Goal: Register for event/course

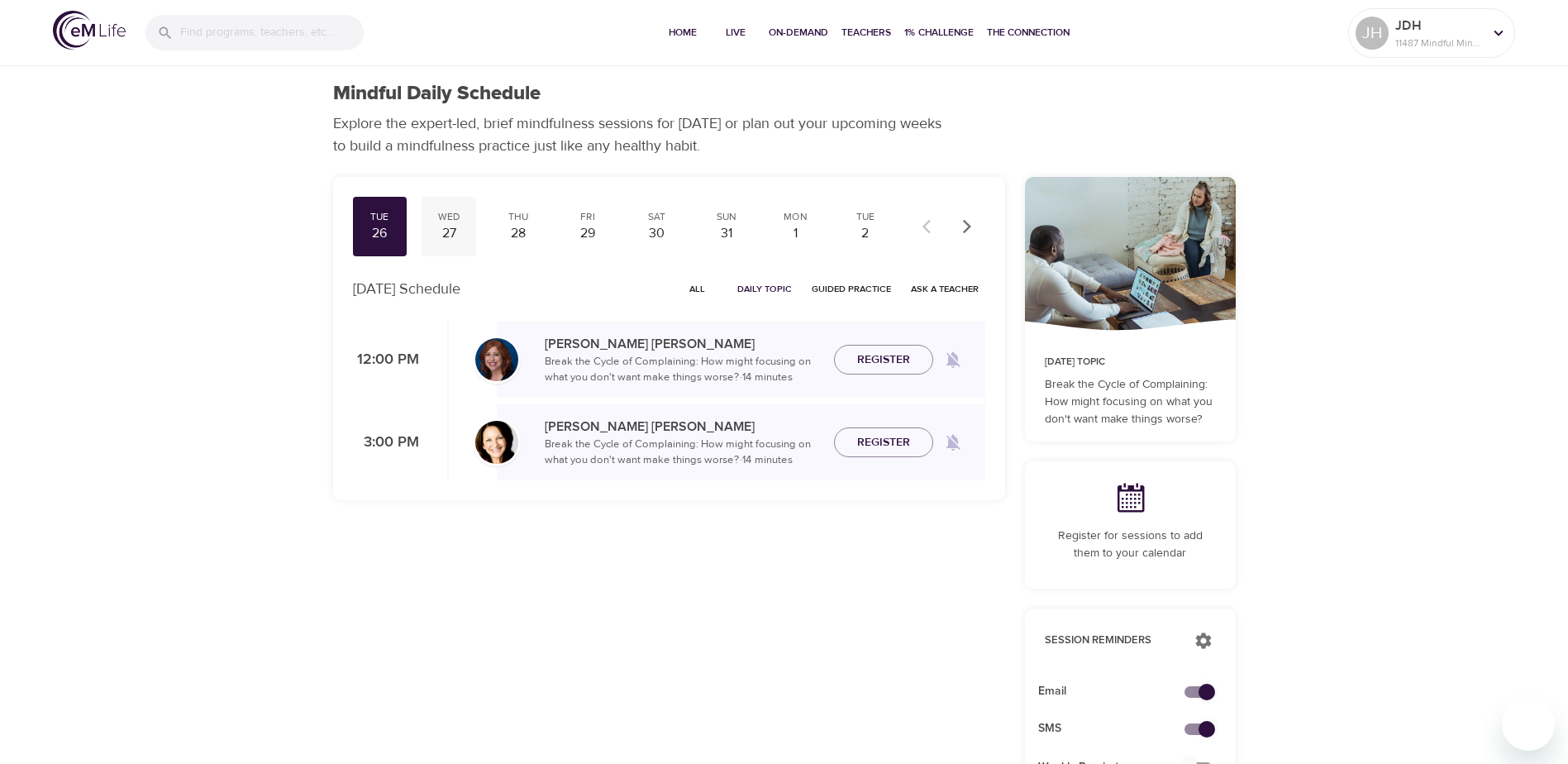
click at [448, 236] on div "27" at bounding box center [449, 233] width 42 height 19
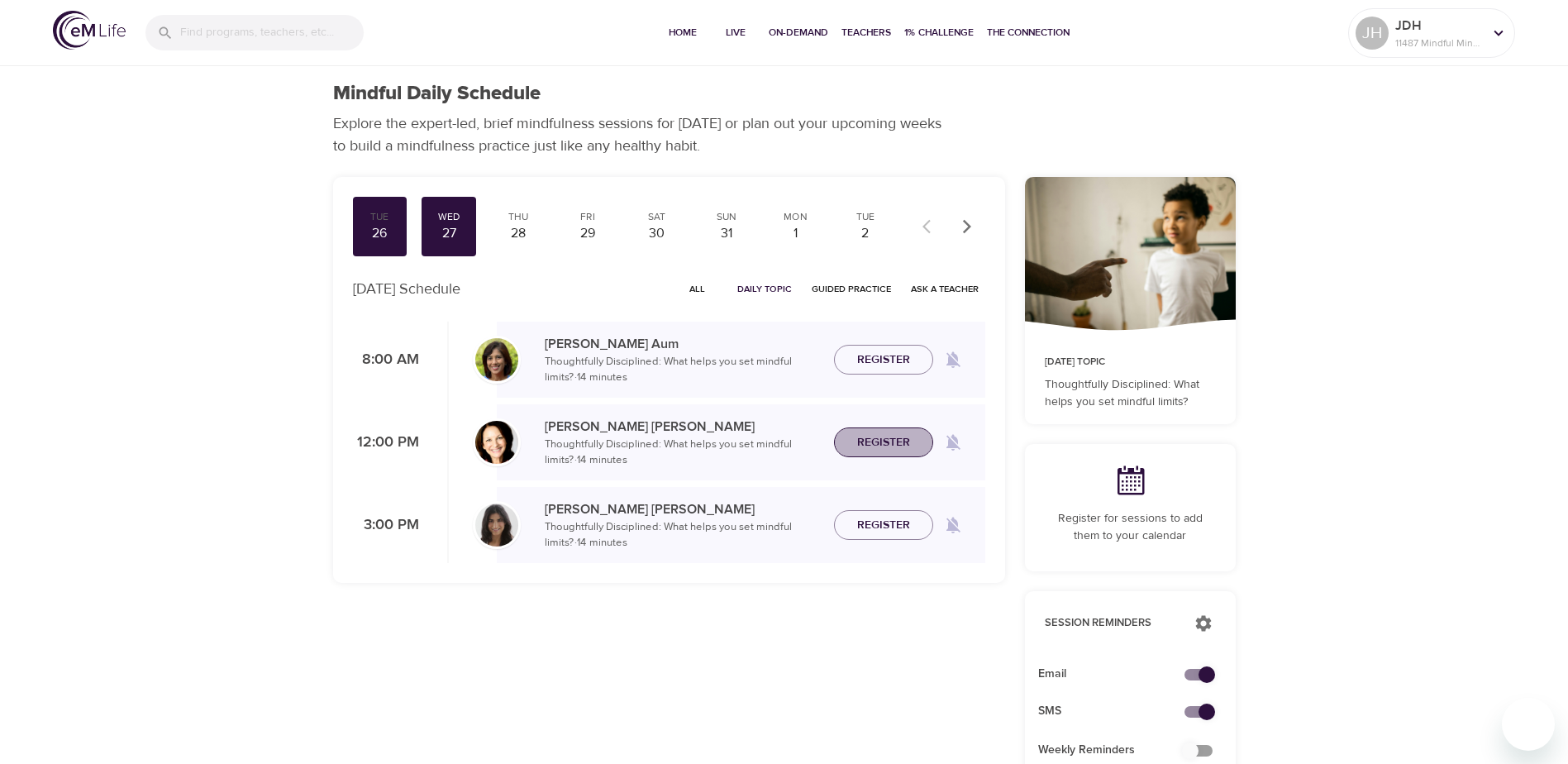
click at [877, 442] on span "Register" at bounding box center [884, 443] width 53 height 21
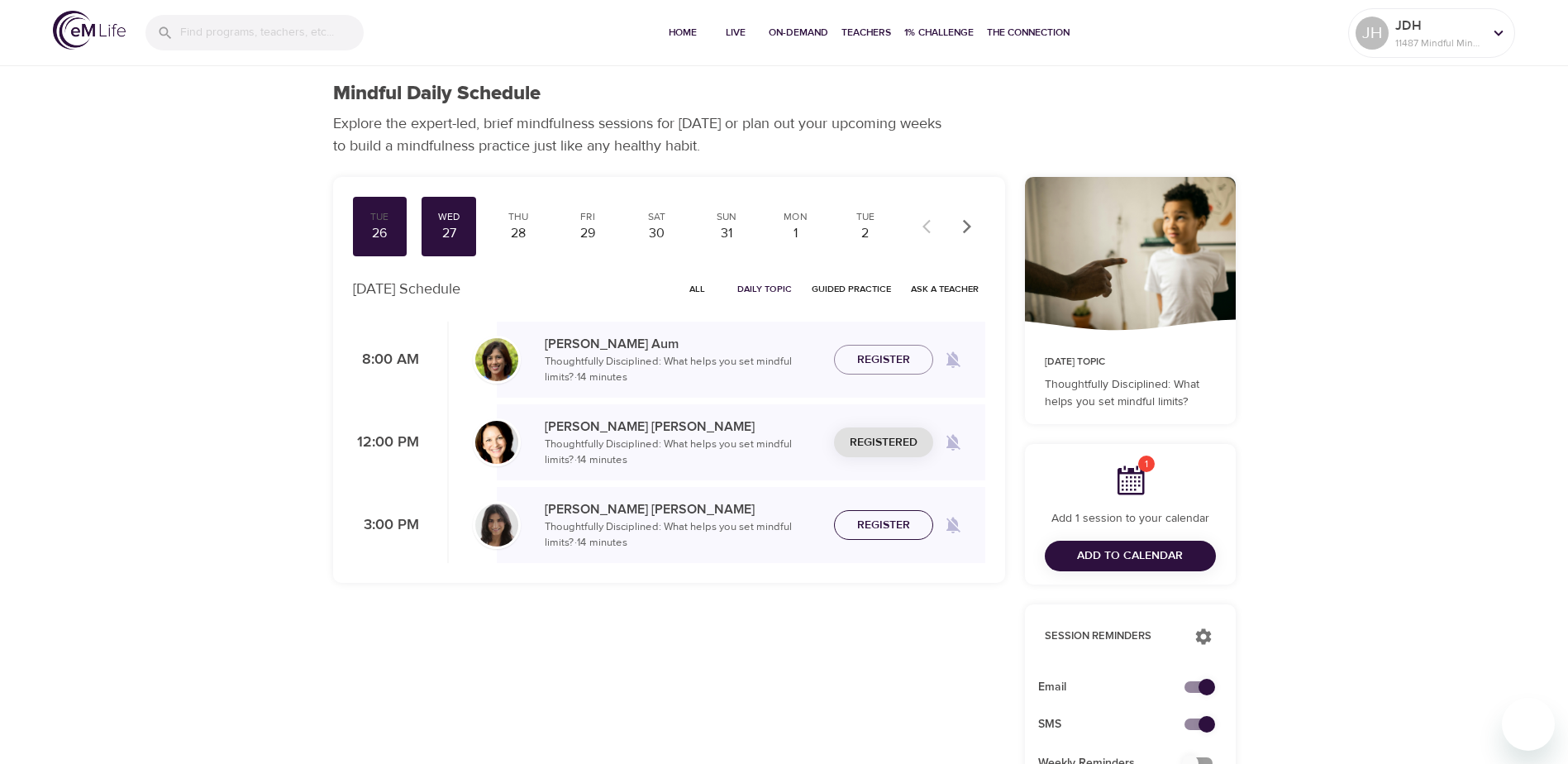
click at [896, 524] on span "Register" at bounding box center [884, 525] width 53 height 21
click at [516, 213] on div "Thu" at bounding box center [519, 216] width 42 height 14
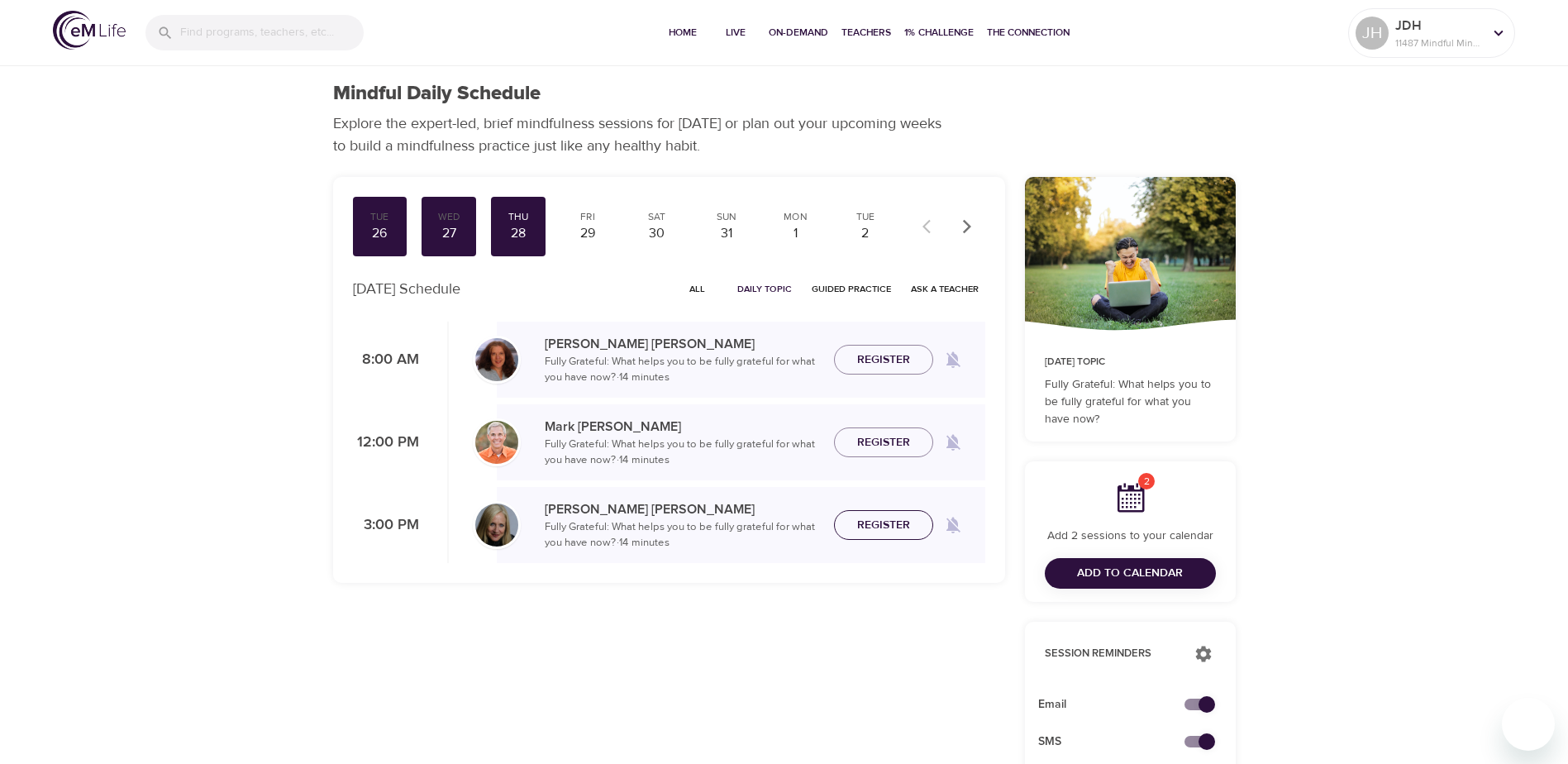
click at [892, 518] on span "Register" at bounding box center [884, 525] width 53 height 21
click at [576, 217] on div "Fri" at bounding box center [588, 216] width 42 height 14
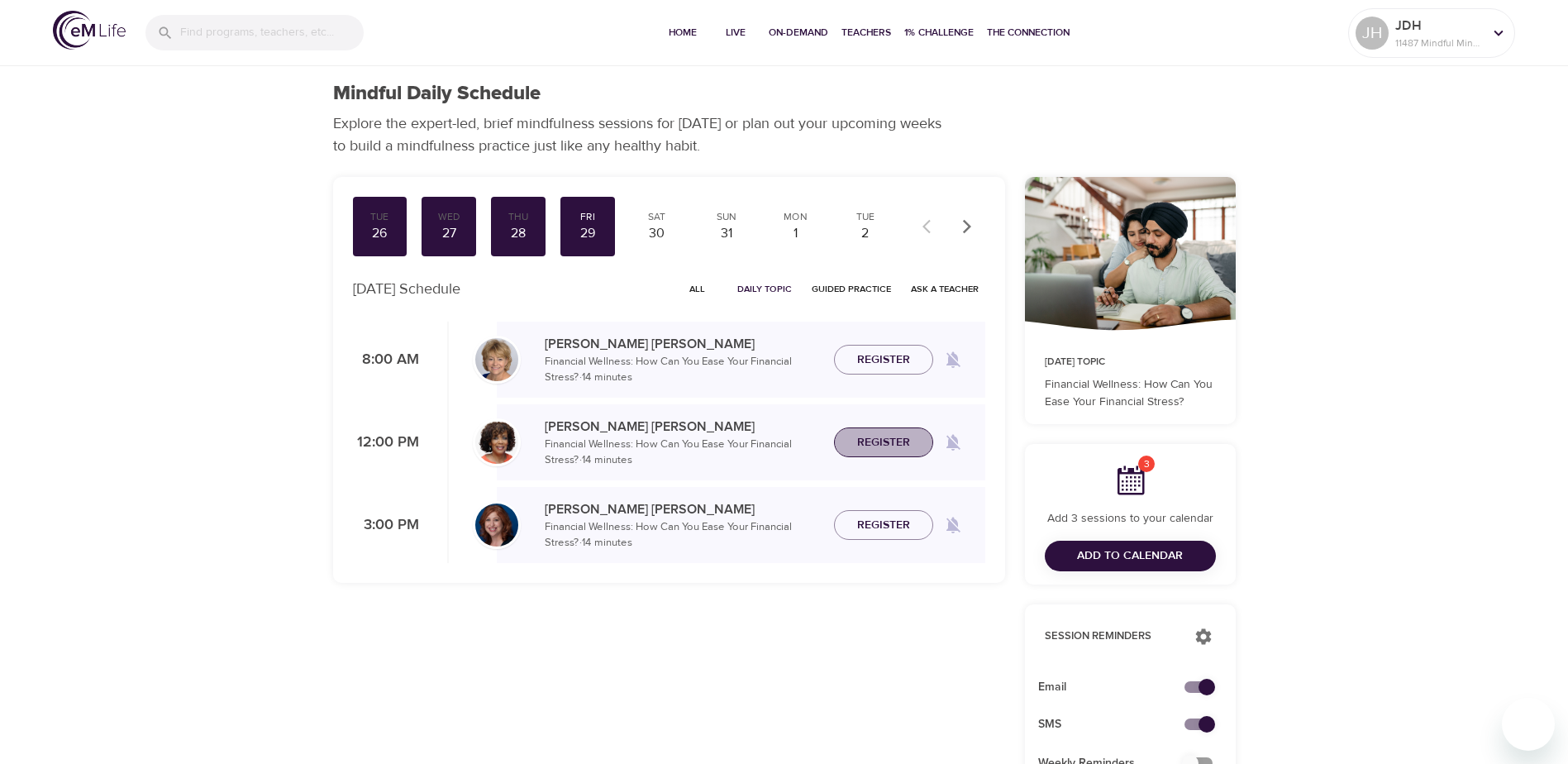
click at [885, 442] on span "Register" at bounding box center [884, 443] width 53 height 21
click at [665, 227] on div "30" at bounding box center [657, 233] width 42 height 19
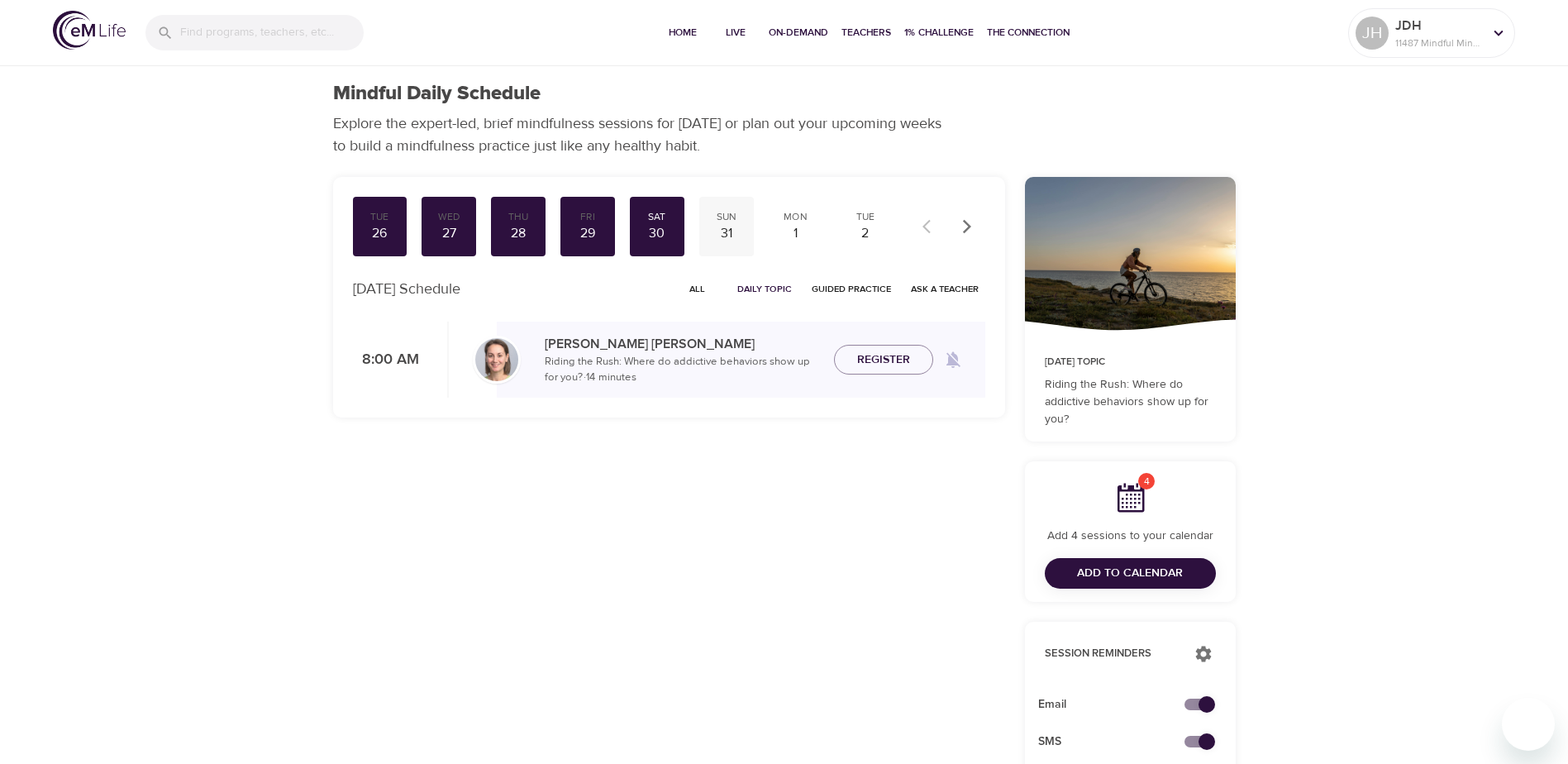
click at [729, 224] on div "31" at bounding box center [727, 233] width 42 height 19
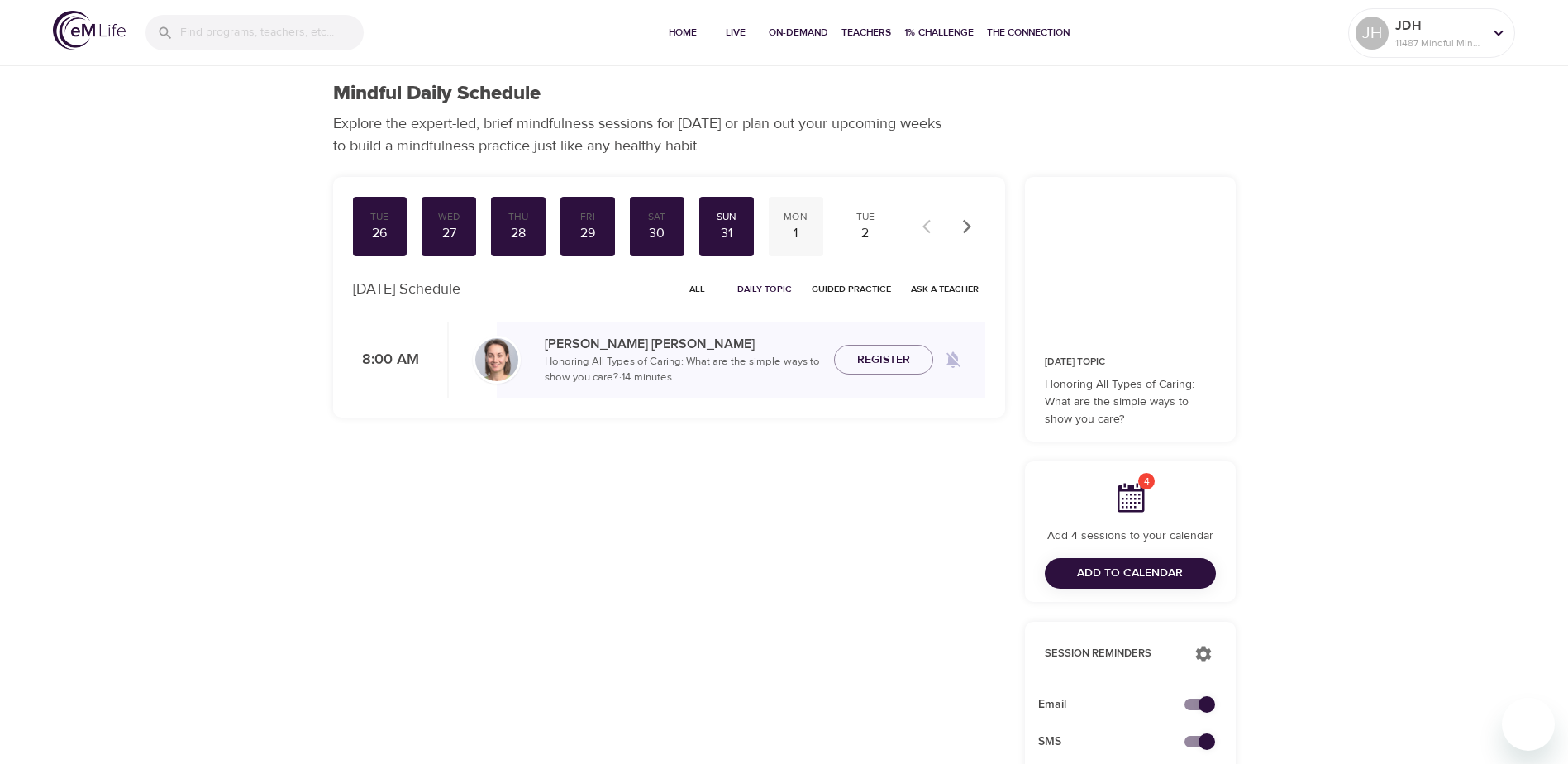
click at [798, 216] on div "Mon" at bounding box center [796, 216] width 42 height 14
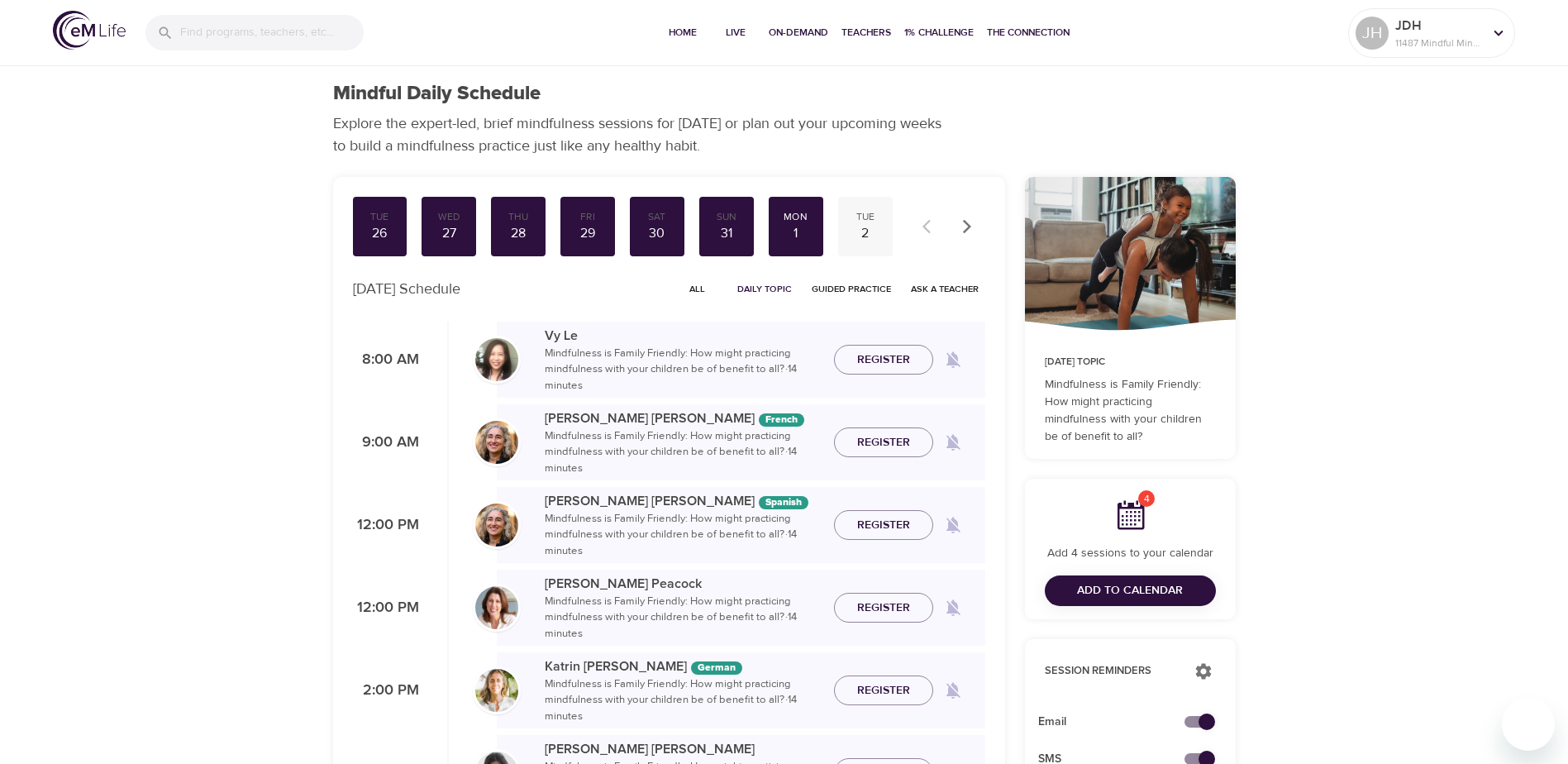
click at [863, 213] on div "Tue" at bounding box center [866, 216] width 42 height 14
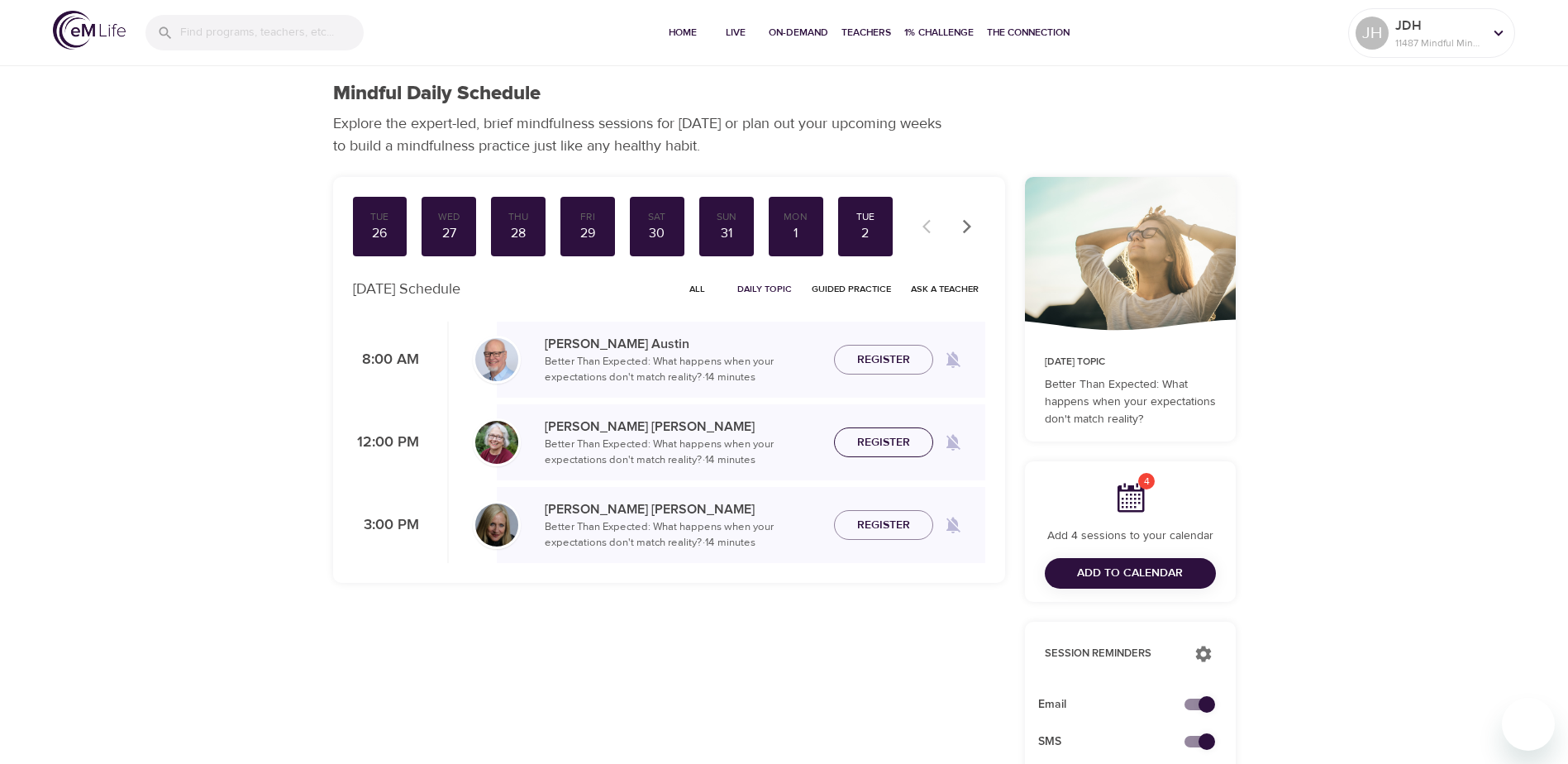
click at [893, 440] on span "Register" at bounding box center [884, 443] width 53 height 21
click at [1118, 574] on span "Add to Calendar" at bounding box center [1130, 573] width 106 height 21
